Goal: Information Seeking & Learning: Learn about a topic

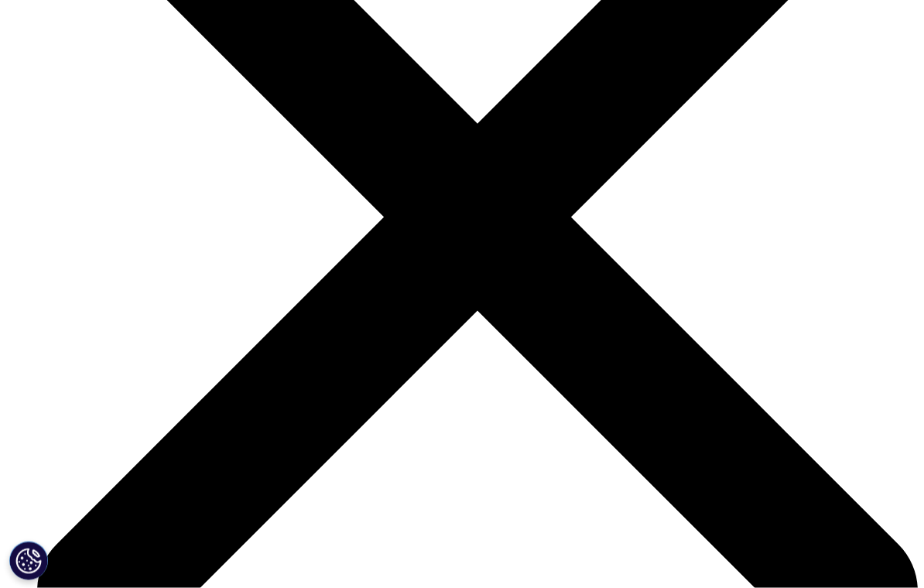
scroll to position [1581, 0]
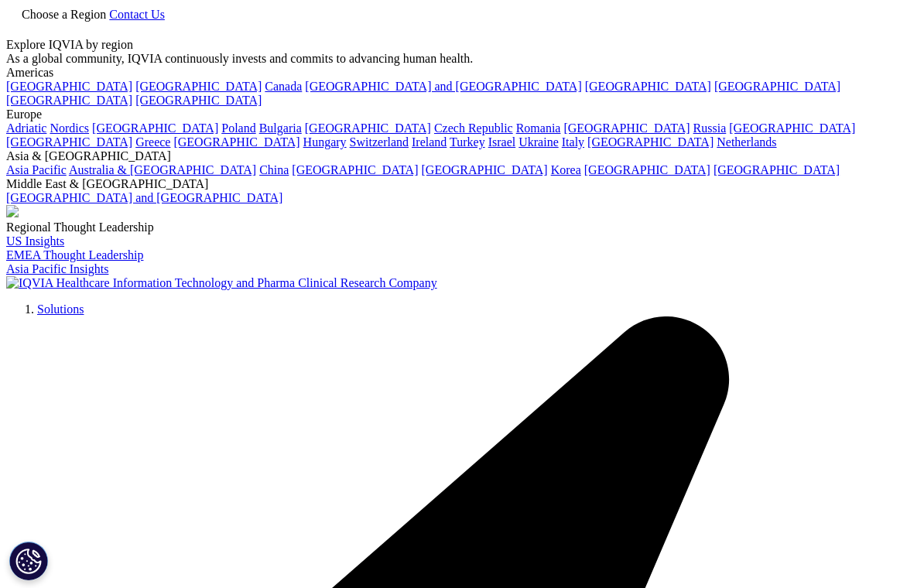
scroll to position [91, 0]
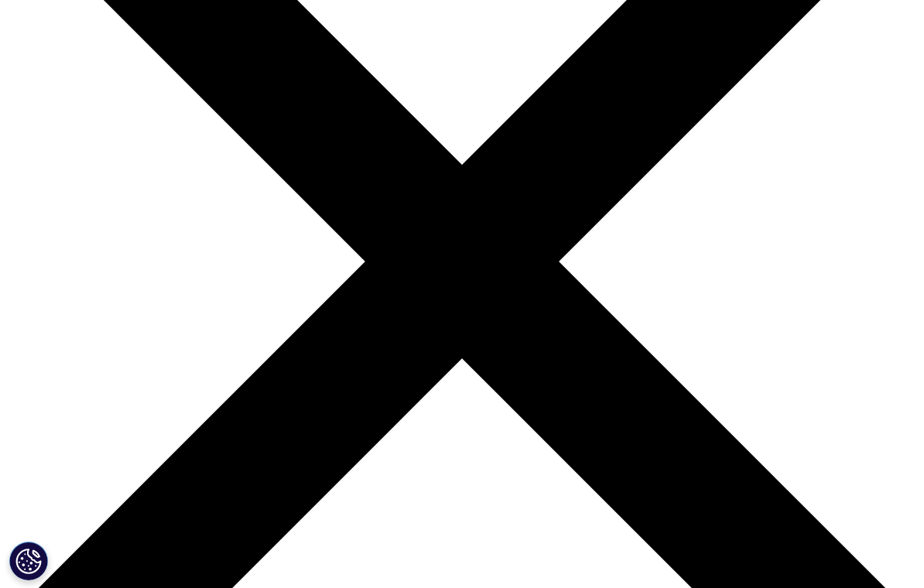
scroll to position [230, 0]
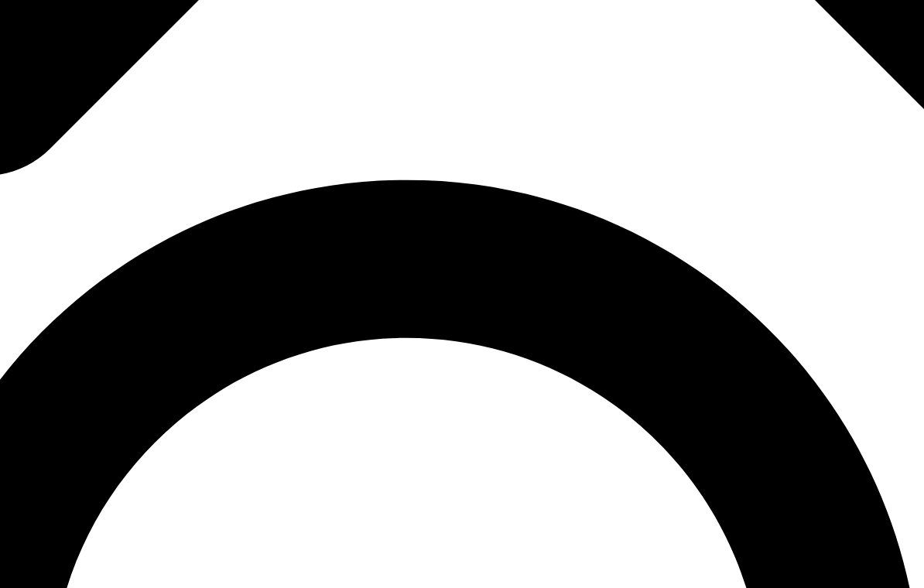
scroll to position [670, 0]
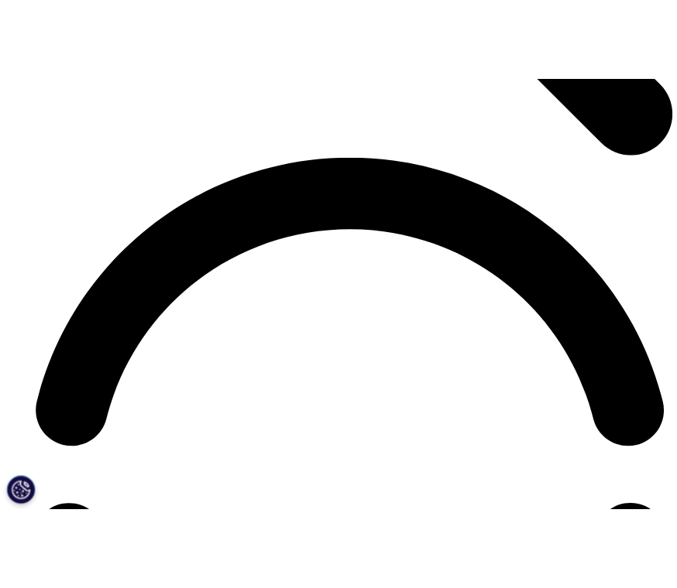
scroll to position [3374, 0]
